Goal: Find specific page/section: Find specific page/section

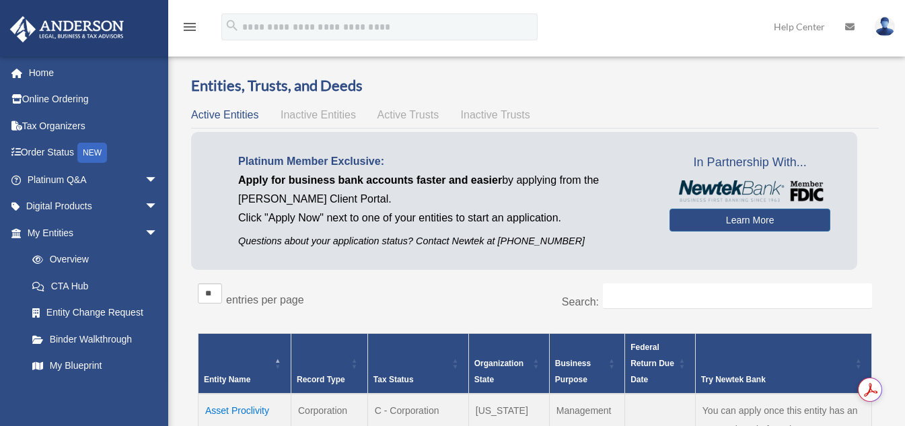
scroll to position [202, 0]
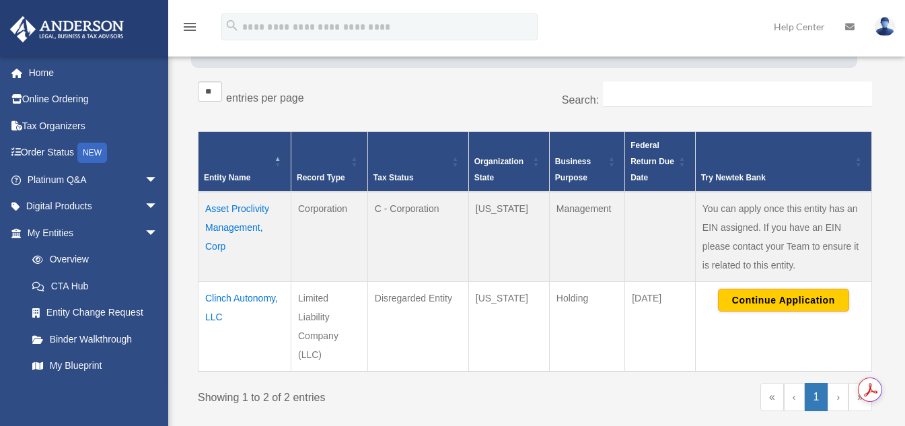
click at [234, 227] on td "Asset Proclivity Management, Corp" at bounding box center [245, 237] width 93 height 90
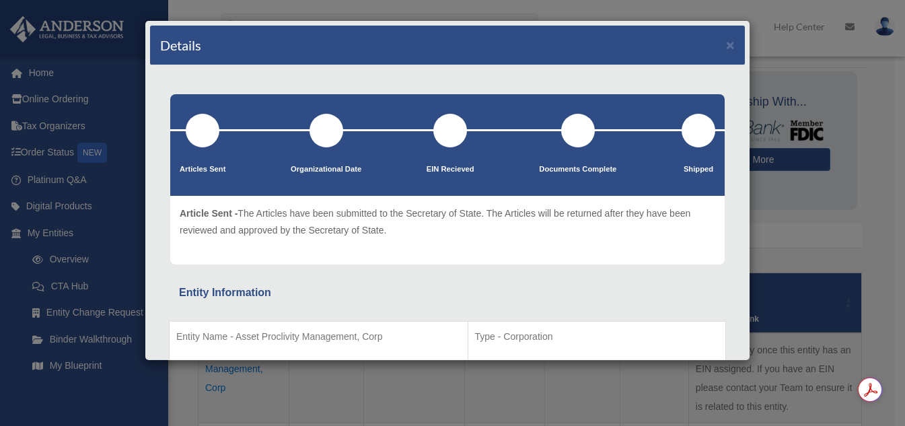
scroll to position [0, 0]
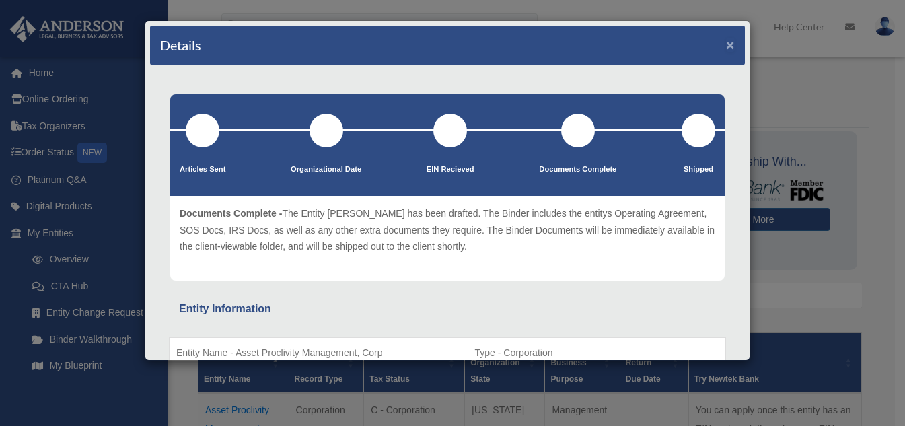
click at [726, 45] on button "×" at bounding box center [730, 45] width 9 height 14
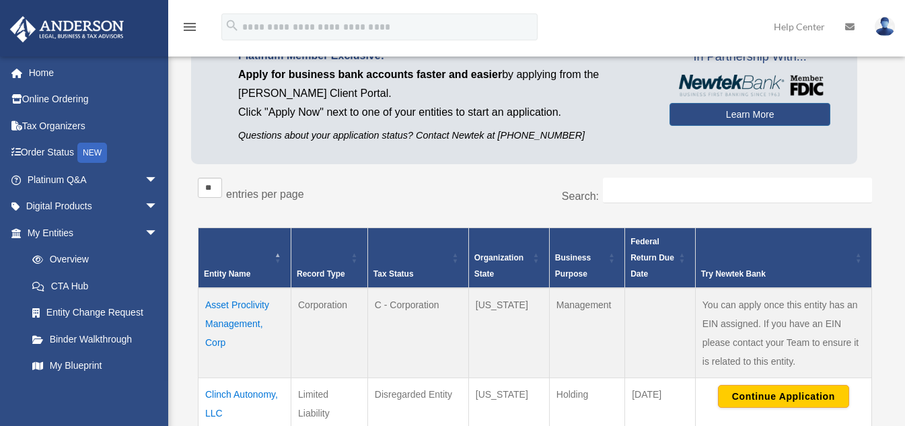
scroll to position [202, 0]
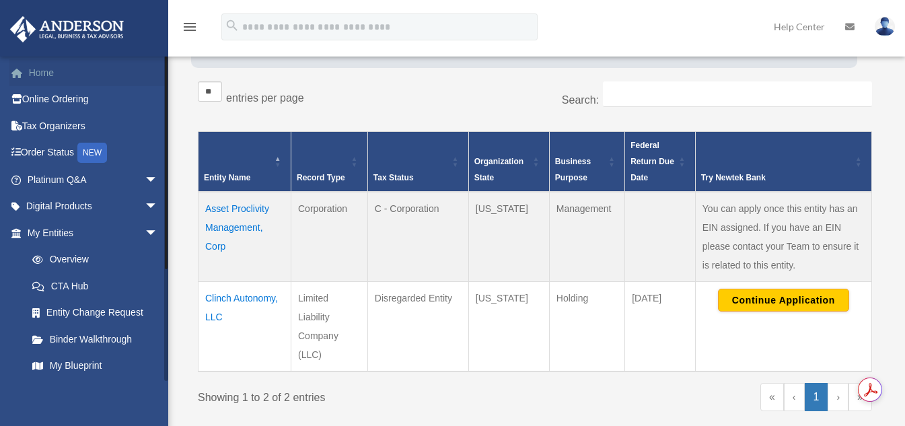
click at [35, 72] on link "Home" at bounding box center [93, 72] width 169 height 27
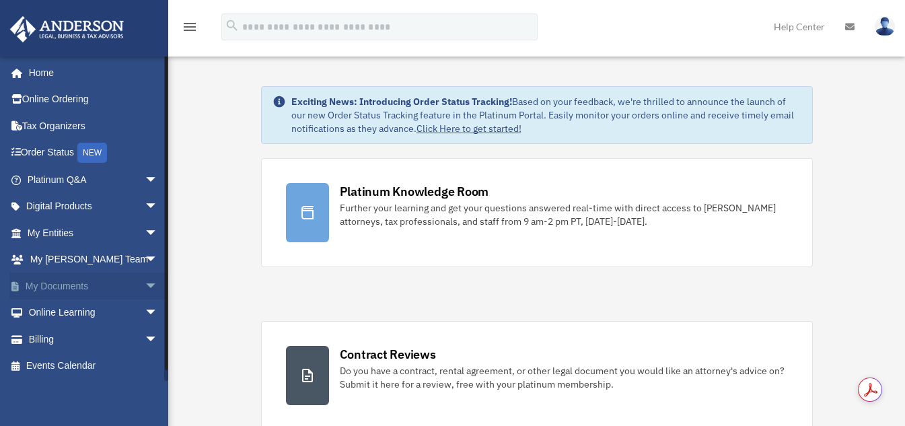
click at [145, 283] on span "arrow_drop_down" at bounding box center [158, 287] width 27 height 28
click at [55, 314] on link "Box" at bounding box center [99, 313] width 160 height 27
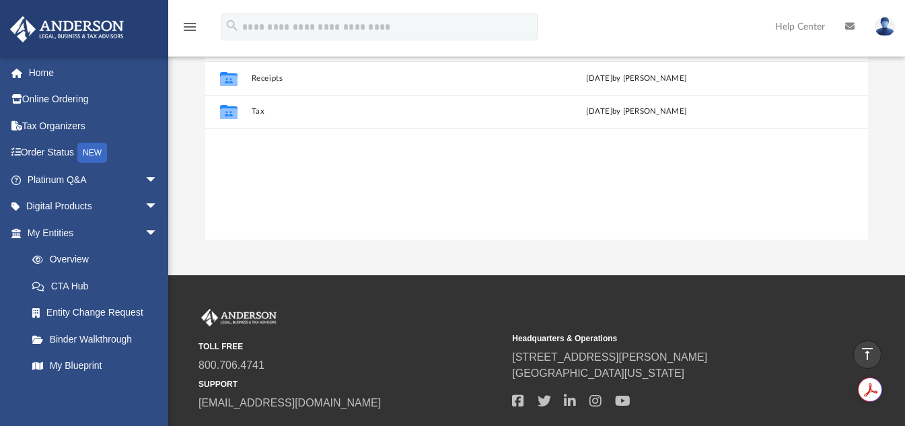
scroll to position [67, 0]
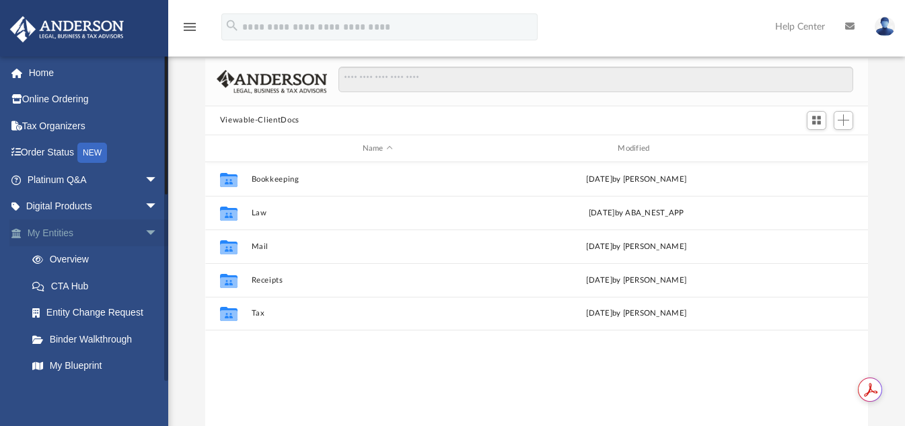
click at [59, 230] on link "My Entities arrow_drop_down" at bounding box center [93, 232] width 169 height 27
click at [65, 265] on link "Overview" at bounding box center [99, 259] width 160 height 27
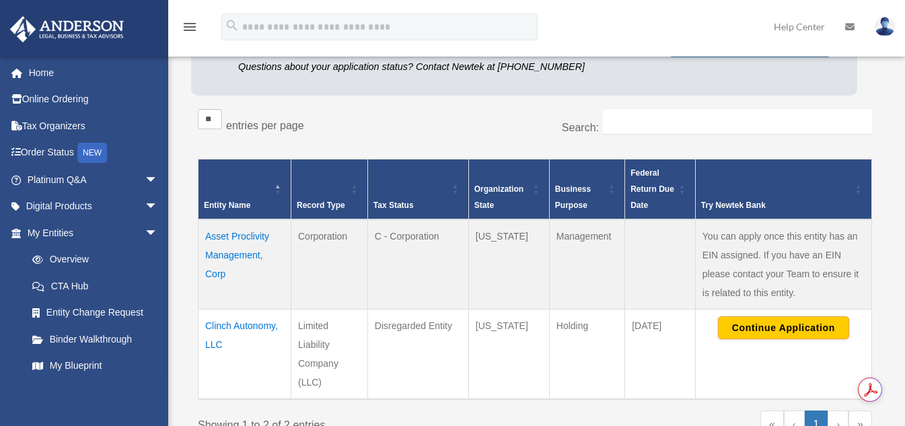
scroll to position [269, 0]
